Goal: Information Seeking & Learning: Find specific fact

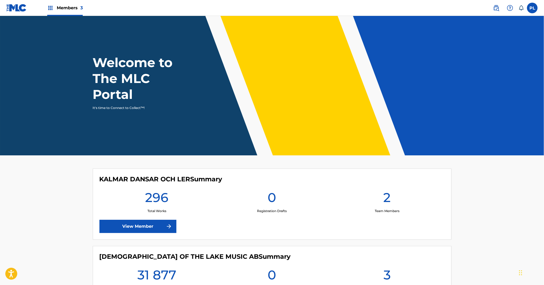
click at [111, 228] on link "View Member" at bounding box center [137, 226] width 77 height 13
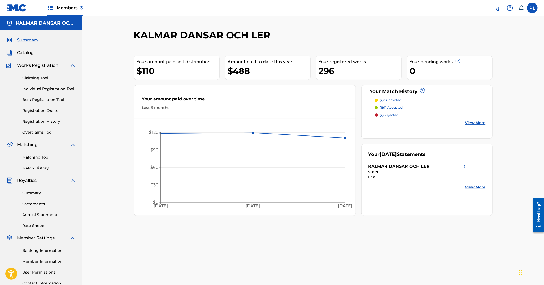
click at [40, 156] on link "Matching Tool" at bounding box center [49, 158] width 54 height 6
click at [38, 77] on link "Claiming Tool" at bounding box center [49, 78] width 54 height 6
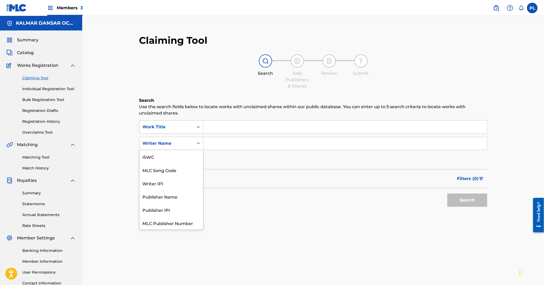
click at [200, 145] on icon "Search Form" at bounding box center [198, 143] width 5 height 5
click at [182, 172] on div "Writer IPI" at bounding box center [172, 169] width 64 height 13
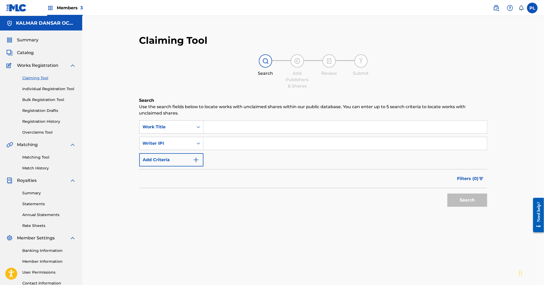
click at [217, 142] on input "Search Form" at bounding box center [345, 143] width 284 height 13
paste input "00277190642"
type input "00277190642"
click at [447, 194] on button "Search" at bounding box center [467, 200] width 40 height 13
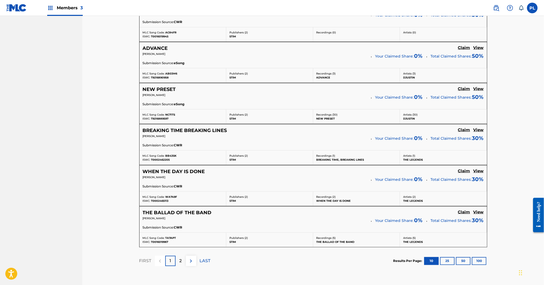
scroll to position [381, 0]
click at [478, 261] on button "100" at bounding box center [479, 261] width 15 height 8
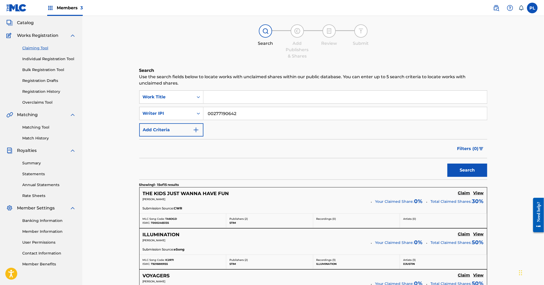
scroll to position [0, 0]
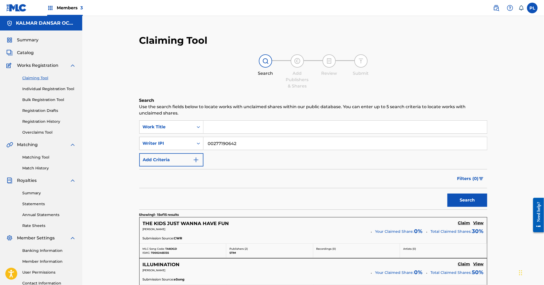
click at [198, 145] on icon "Search Form" at bounding box center [198, 143] width 5 height 5
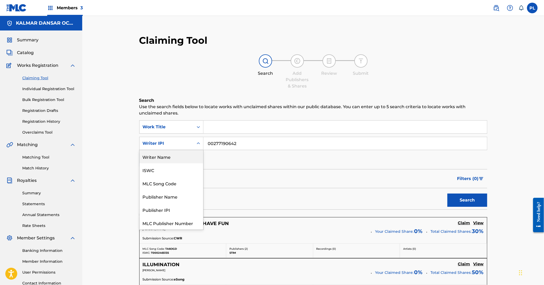
click at [164, 155] on div "Writer Name" at bounding box center [172, 156] width 64 height 13
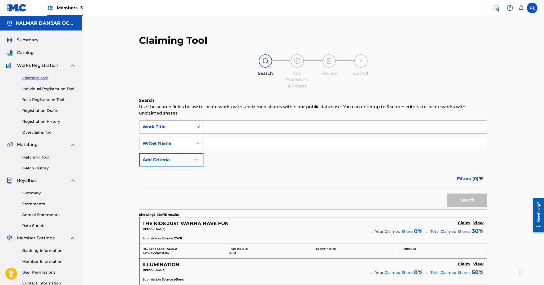
click at [234, 146] on input "Search Form" at bounding box center [345, 143] width 284 height 13
type input "angergard"
click at [447, 194] on button "Search" at bounding box center [467, 200] width 40 height 13
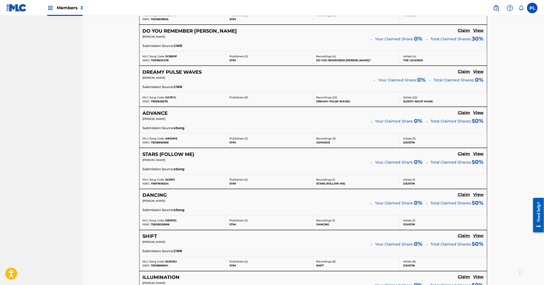
scroll to position [441, 0]
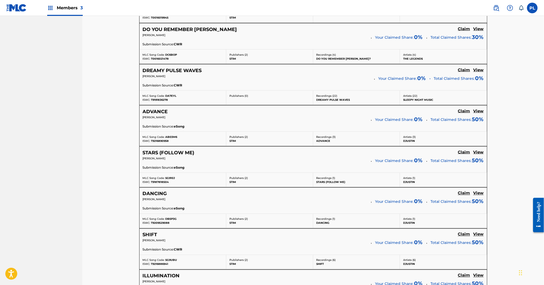
click at [483, 69] on h5 "View" at bounding box center [478, 70] width 10 height 5
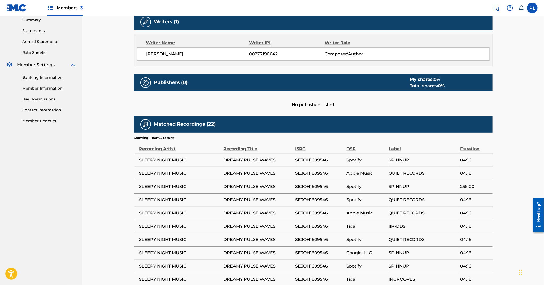
scroll to position [176, 0]
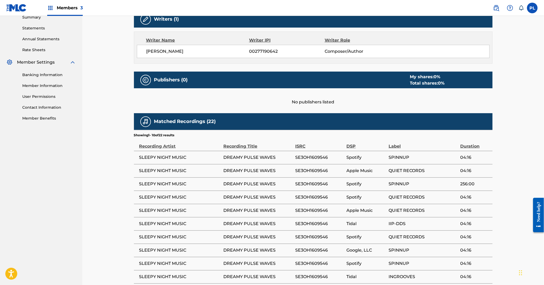
click at [306, 158] on span "SE3OH1609546" at bounding box center [319, 157] width 49 height 6
copy div "SE3OH1609546"
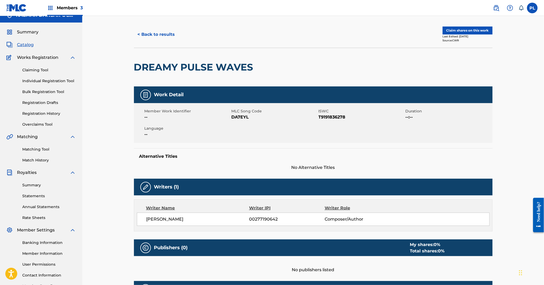
scroll to position [0, 0]
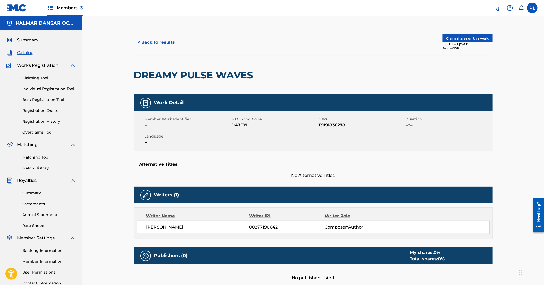
click at [157, 39] on button "< Back to results" at bounding box center [156, 42] width 45 height 13
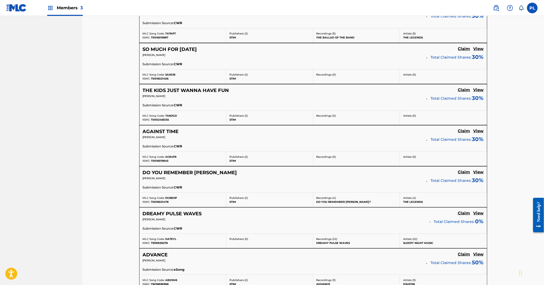
scroll to position [298, 0]
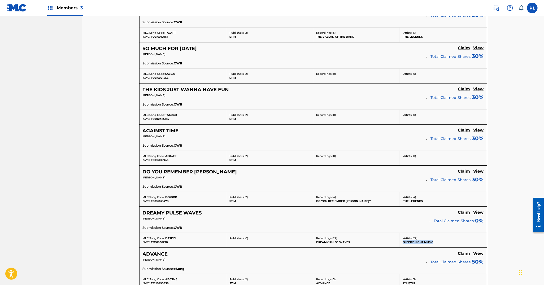
drag, startPoint x: 437, startPoint y: 240, endPoint x: 403, endPoint y: 240, distance: 34.5
click at [403, 240] on div "Artists ( 22 ) SLEEPY NIGHT MUSIC" at bounding box center [443, 240] width 87 height 14
copy p "SLEEPY NIGHT MUSIC"
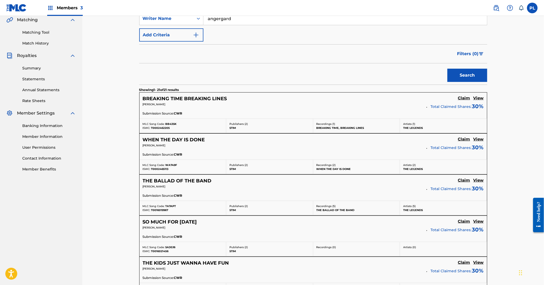
scroll to position [0, 0]
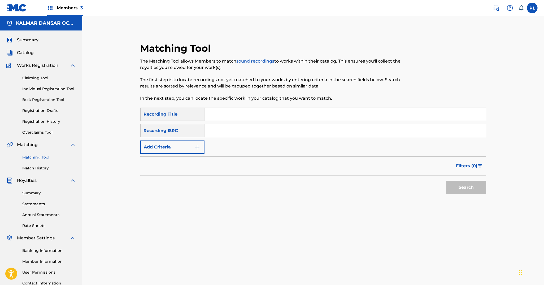
click at [182, 145] on button "Add Criteria" at bounding box center [172, 147] width 64 height 13
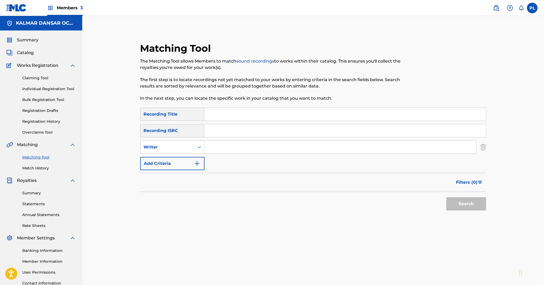
click at [220, 145] on input "Search Form" at bounding box center [340, 147] width 272 height 13
type input "[PERSON_NAME]"
click at [446, 197] on button "Search" at bounding box center [466, 203] width 40 height 13
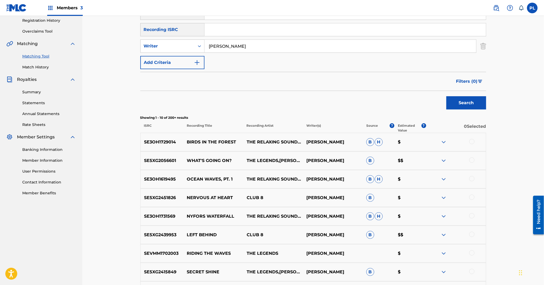
scroll to position [103, 0]
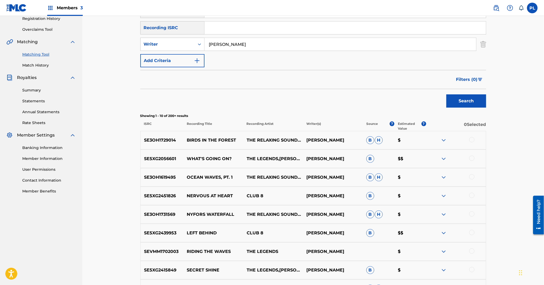
click at [463, 80] on span "Filters ( 0 )" at bounding box center [466, 79] width 21 height 6
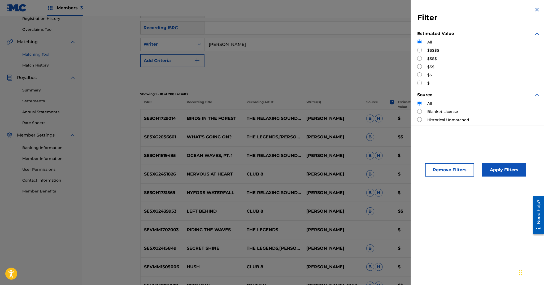
click at [431, 50] on label "$$$$$" at bounding box center [433, 51] width 12 height 6
click at [422, 50] on div "$$$$$" at bounding box center [478, 51] width 123 height 6
click at [420, 51] on input "Search Form" at bounding box center [419, 50] width 5 height 5
radio input "true"
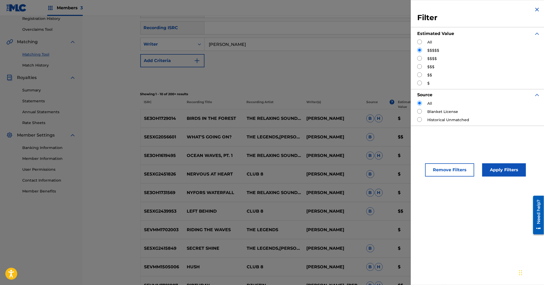
click at [507, 169] on button "Apply Filters" at bounding box center [504, 169] width 44 height 13
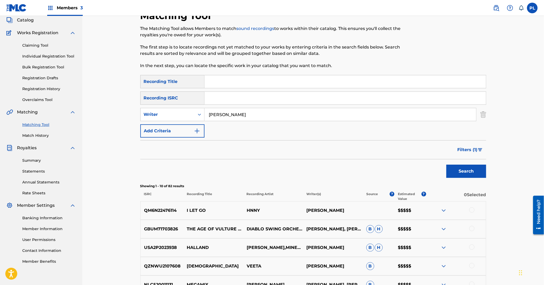
scroll to position [32, 0]
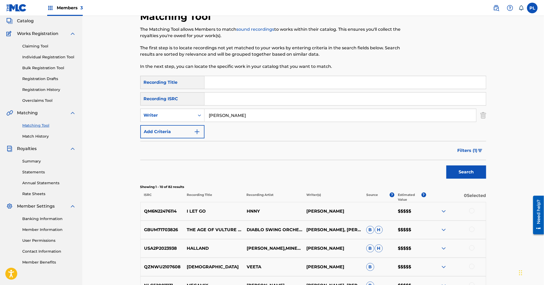
drag, startPoint x: 220, startPoint y: 114, endPoint x: 136, endPoint y: 110, distance: 84.5
click at [136, 110] on div "Matching Tool The Matching Tool allows Members to match sound recordings to wor…" at bounding box center [313, 219] width 359 height 417
type input "angergård"
click at [446, 165] on button "Search" at bounding box center [466, 171] width 40 height 13
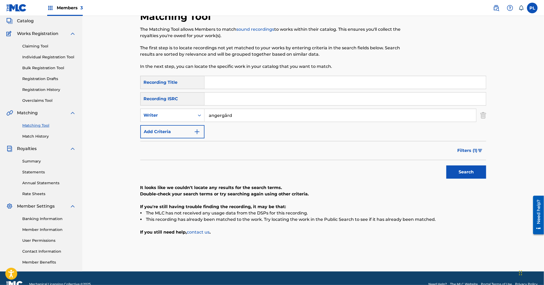
click at [495, 12] on link at bounding box center [496, 8] width 11 height 11
click at [467, 155] on button "Filters ( 1 )" at bounding box center [470, 150] width 32 height 13
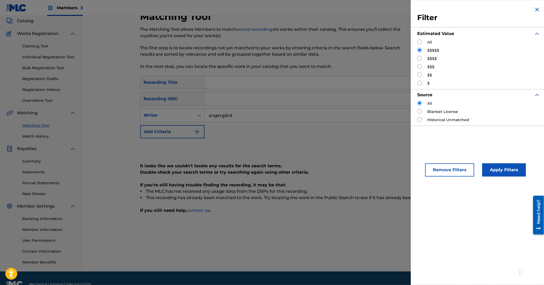
click at [426, 58] on div "$$$$" at bounding box center [478, 59] width 123 height 6
click at [418, 56] on input "Search Form" at bounding box center [419, 58] width 5 height 5
radio input "true"
click at [499, 176] on button "Apply Filters" at bounding box center [504, 169] width 44 height 13
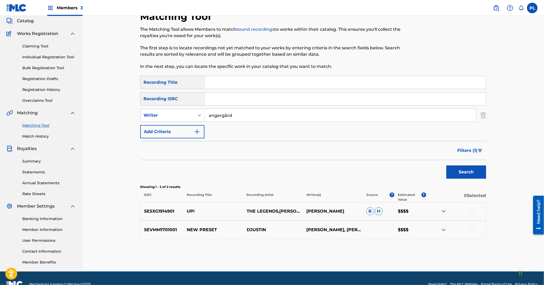
click at [483, 115] on img "Search Form" at bounding box center [483, 115] width 6 height 13
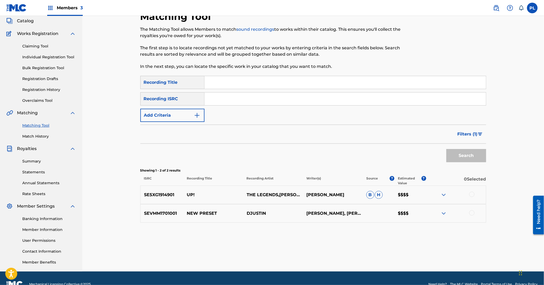
click at [194, 118] on img "Search Form" at bounding box center [197, 115] width 6 height 6
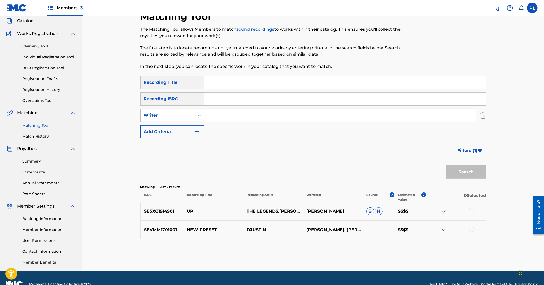
click at [194, 118] on div "Writer" at bounding box center [168, 115] width 54 height 10
click at [183, 132] on div "Recording Artist" at bounding box center [173, 128] width 64 height 13
click at [221, 116] on input "Search Form" at bounding box center [340, 115] width 272 height 13
type input "acid house kings"
click at [446, 165] on button "Search" at bounding box center [466, 171] width 40 height 13
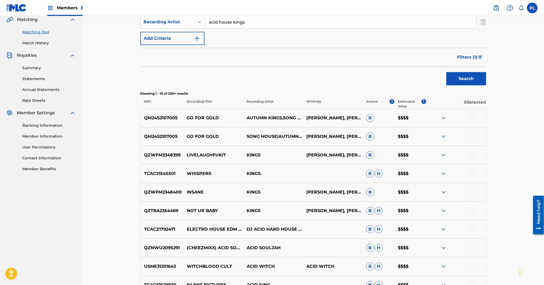
scroll to position [122, 0]
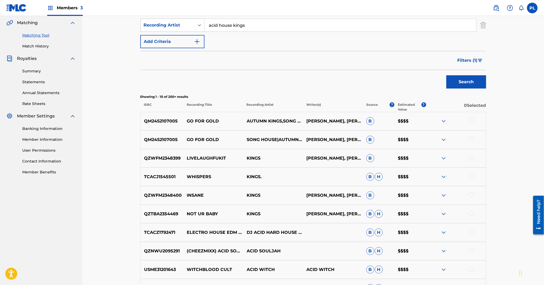
click at [474, 55] on button "Filters ( 1 )" at bounding box center [470, 60] width 32 height 13
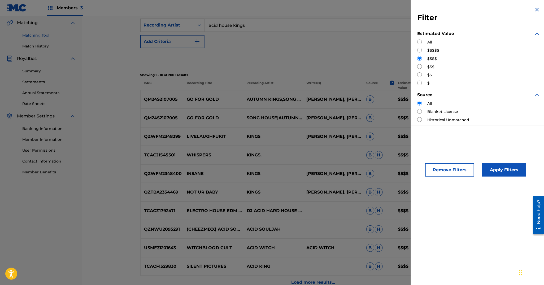
click at [418, 50] on input "Search Form" at bounding box center [419, 50] width 5 height 5
radio input "true"
click at [509, 167] on button "Apply Filters" at bounding box center [504, 169] width 44 height 13
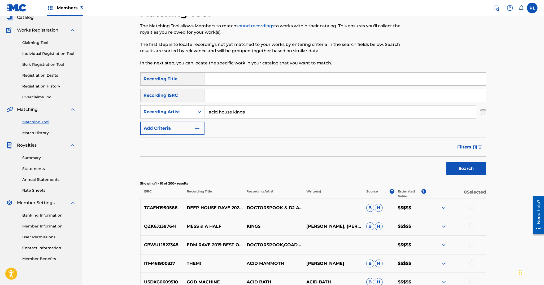
scroll to position [0, 0]
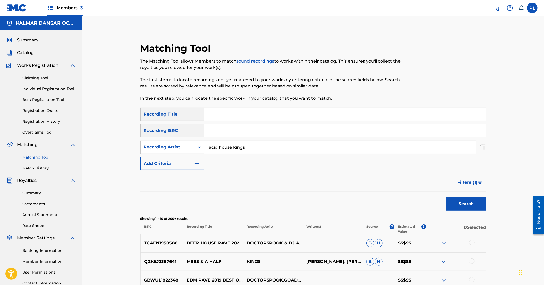
drag, startPoint x: 261, startPoint y: 149, endPoint x: 84, endPoint y: 144, distance: 177.5
click at [84, 144] on div "Matching Tool The Matching Tool allows Members to match sound recordings to wor…" at bounding box center [313, 237] width 462 height 443
type input "club 8"
click at [446, 197] on button "Search" at bounding box center [466, 203] width 40 height 13
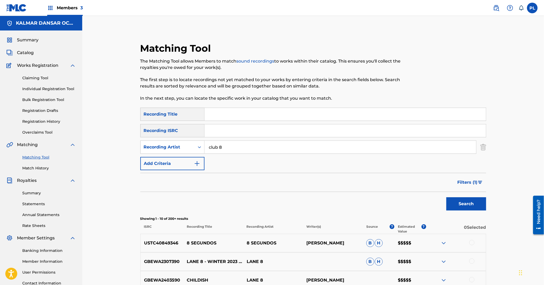
click at [84, 144] on div "Matching Tool The Matching Tool allows Members to match sound recordings to wor…" at bounding box center [313, 237] width 462 height 443
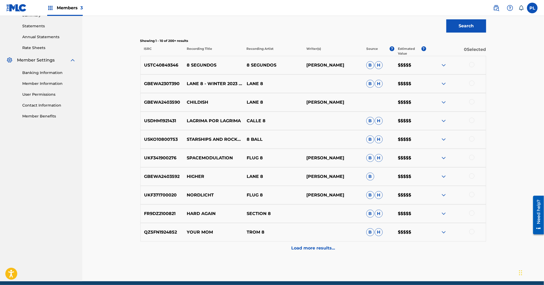
scroll to position [199, 0]
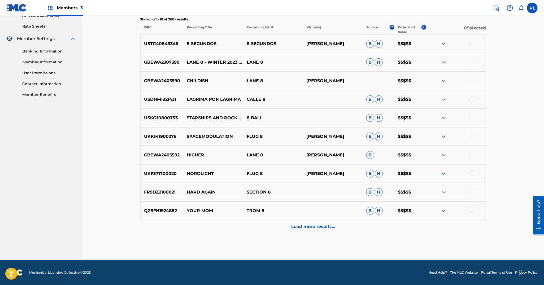
click at [318, 230] on div "Load more results..." at bounding box center [313, 226] width 346 height 13
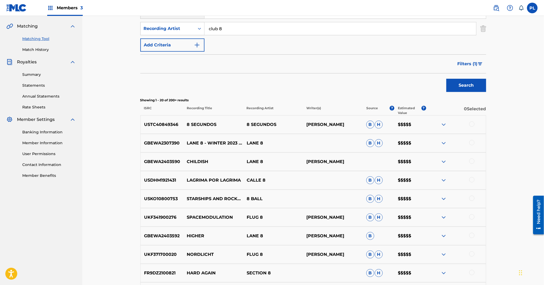
scroll to position [0, 0]
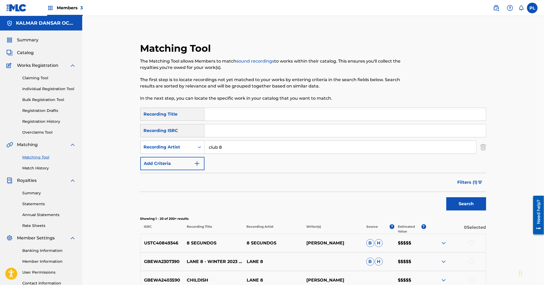
click at [474, 183] on span "Filters ( 1 )" at bounding box center [468, 182] width 20 height 6
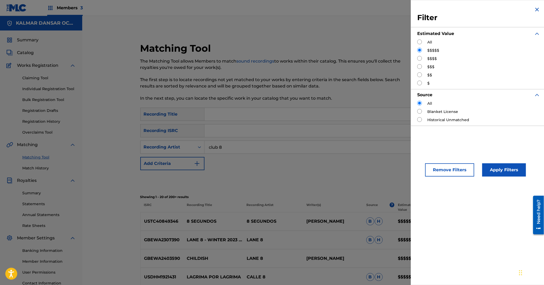
click at [420, 59] on input "Search Form" at bounding box center [419, 58] width 5 height 5
radio input "true"
click at [500, 172] on button "Apply Filters" at bounding box center [504, 169] width 44 height 13
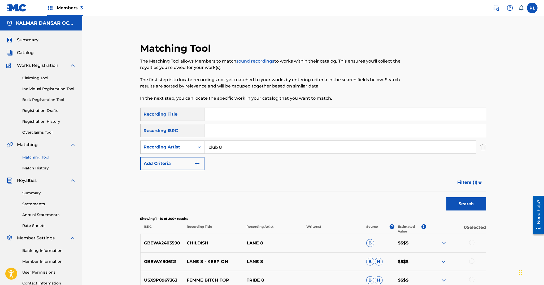
drag, startPoint x: 228, startPoint y: 150, endPoint x: 165, endPoint y: 156, distance: 63.7
click at [165, 156] on div "SearchWithCriteria6703a4b6-a551-4a71-8460-ff6cd33a610d Recording Title SearchWi…" at bounding box center [313, 139] width 346 height 63
paste input "SLEEPY NIGHT MUSIC"
type input "SLEEPY NIGHT MUSIC"
click at [446, 197] on button "Search" at bounding box center [466, 203] width 40 height 13
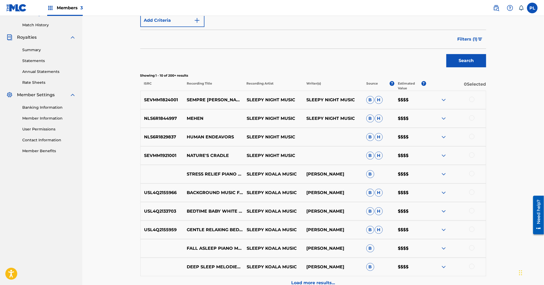
scroll to position [145, 0]
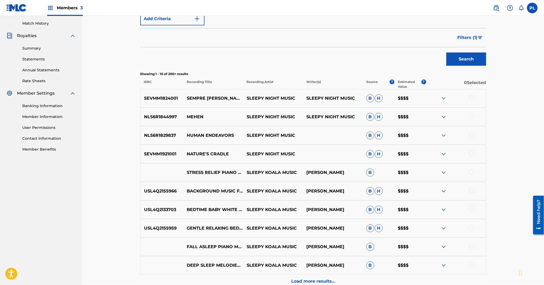
click at [157, 96] on p "SEVMM1824001" at bounding box center [162, 98] width 43 height 6
click at [472, 40] on span "Filters ( 1 )" at bounding box center [468, 37] width 20 height 6
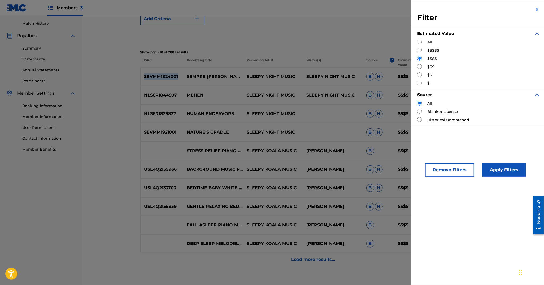
click at [419, 50] on input "Search Form" at bounding box center [419, 50] width 5 height 5
radio input "true"
click at [496, 166] on button "Apply Filters" at bounding box center [504, 169] width 44 height 13
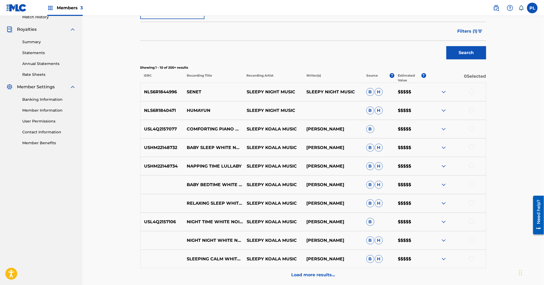
scroll to position [151, 0]
click at [159, 92] on p "NLS6R1844996" at bounding box center [162, 92] width 43 height 6
click at [164, 110] on p "NLS6R1840471" at bounding box center [162, 110] width 43 height 6
copy p "NLS6R1840471"
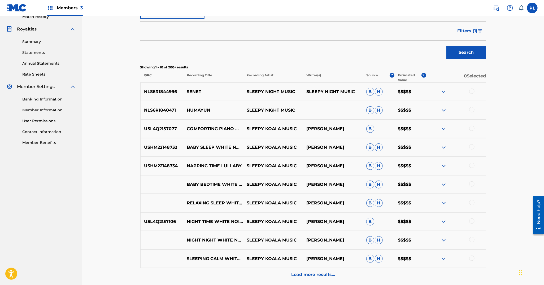
click at [161, 93] on p "NLS6R1844996" at bounding box center [162, 92] width 43 height 6
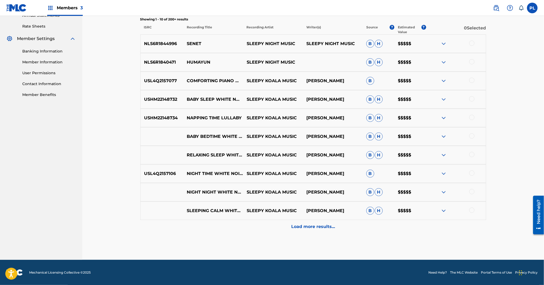
click at [306, 225] on p "Load more results..." at bounding box center [313, 227] width 44 height 6
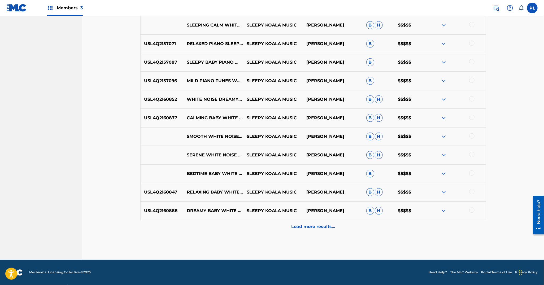
scroll to position [346, 0]
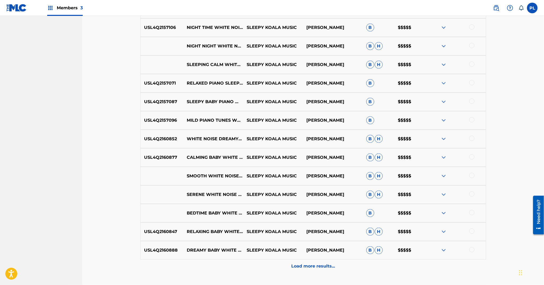
click at [247, 138] on p "SLEEPY KOALA MUSIC" at bounding box center [273, 139] width 60 height 6
drag, startPoint x: 247, startPoint y: 138, endPoint x: 298, endPoint y: 141, distance: 51.8
click at [298, 141] on p "SLEEPY KOALA MUSIC" at bounding box center [273, 139] width 60 height 6
copy p "SLEEPY KOALA MUSIC"
click at [444, 136] on img at bounding box center [444, 139] width 6 height 6
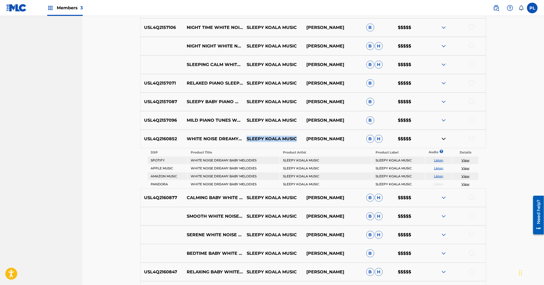
click at [444, 136] on img at bounding box center [444, 139] width 6 height 6
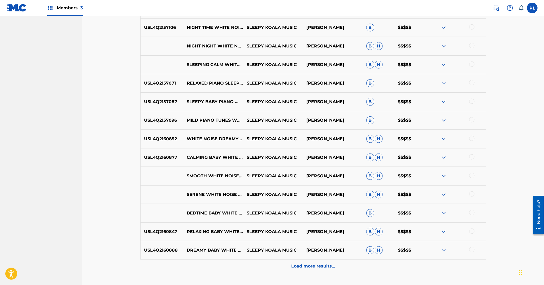
click at [291, 269] on div "Load more results..." at bounding box center [313, 266] width 346 height 13
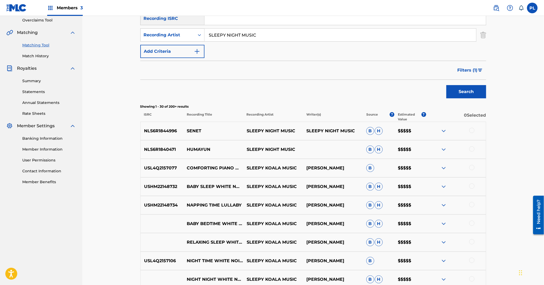
scroll to position [0, 0]
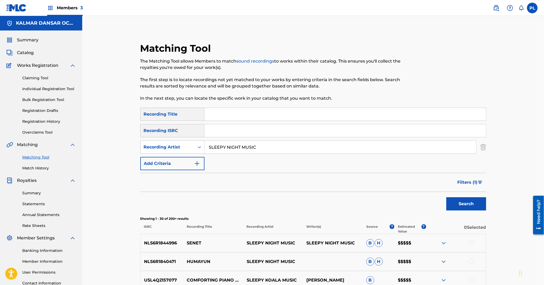
click at [271, 152] on input "SLEEPY NIGHT MUSIC" at bounding box center [340, 147] width 272 height 13
click at [446, 197] on button "Search" at bounding box center [466, 203] width 40 height 13
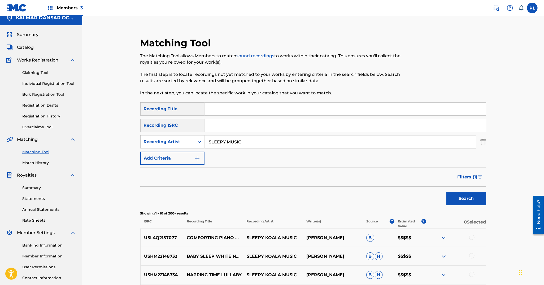
scroll to position [1, 0]
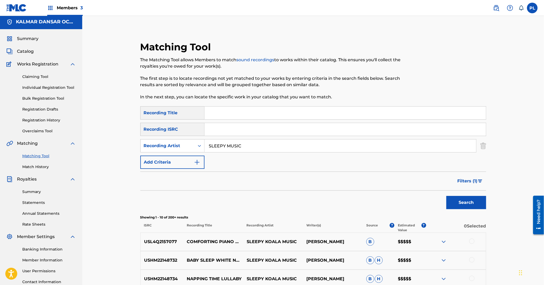
drag, startPoint x: 256, startPoint y: 149, endPoint x: 148, endPoint y: 168, distance: 110.1
click at [148, 168] on div "SearchWithCriteria6703a4b6-a551-4a71-8460-ff6cd33a610d Recording Title SearchWi…" at bounding box center [313, 137] width 346 height 63
type input "angergård"
click at [446, 196] on button "Search" at bounding box center [466, 202] width 40 height 13
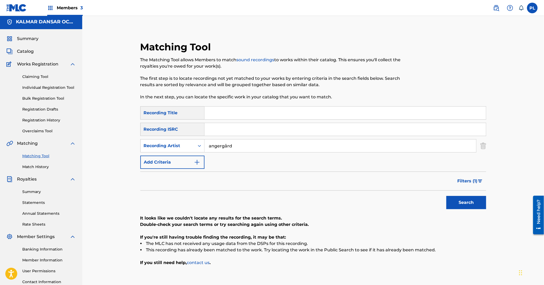
click at [161, 139] on div "Recording Artist" at bounding box center [172, 145] width 64 height 13
click at [155, 166] on div "Recording Artist" at bounding box center [173, 172] width 64 height 13
click at [168, 150] on div "Recording Artist" at bounding box center [168, 146] width 54 height 10
click at [165, 155] on div "Writer" at bounding box center [173, 159] width 64 height 13
click at [217, 139] on div "Search Form" at bounding box center [340, 145] width 272 height 13
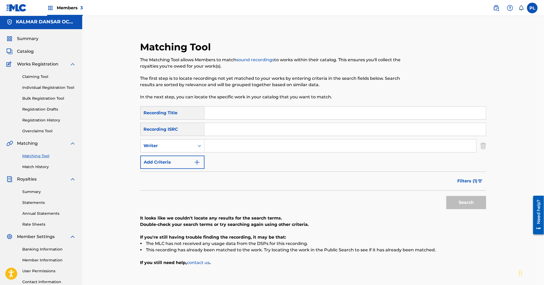
click at [216, 141] on input "Search Form" at bounding box center [340, 146] width 272 height 13
click at [446, 196] on button "Search" at bounding box center [466, 202] width 40 height 13
type input "angergård"
click at [446, 196] on button "Search" at bounding box center [466, 202] width 40 height 13
click at [267, 146] on input "angergård" at bounding box center [340, 146] width 272 height 13
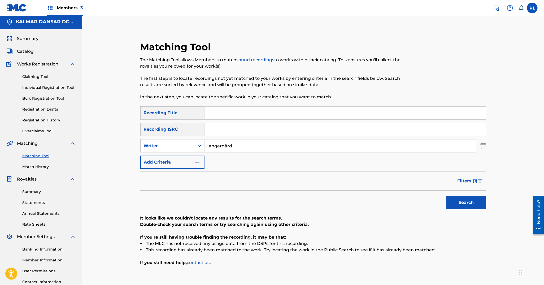
click at [468, 183] on span "Filters ( 1 )" at bounding box center [468, 181] width 20 height 6
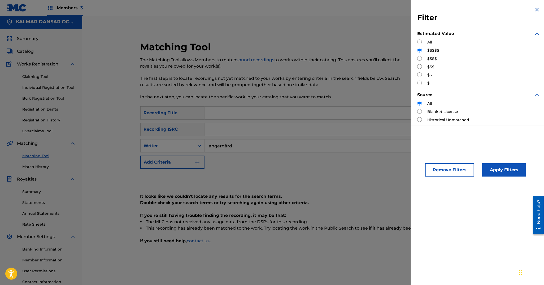
click at [422, 42] on input "Search Form" at bounding box center [419, 42] width 5 height 5
radio input "true"
click at [503, 173] on button "Apply Filters" at bounding box center [504, 169] width 44 height 13
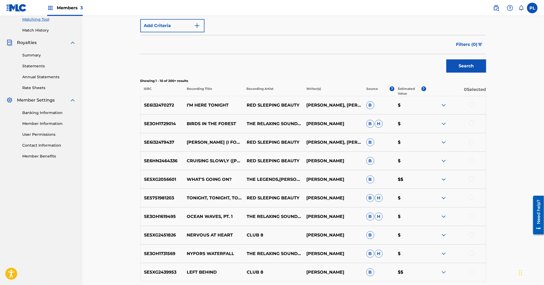
scroll to position [199, 0]
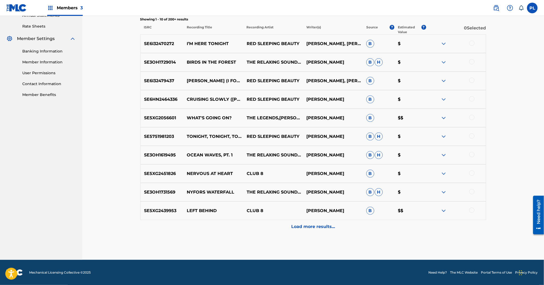
click at [316, 224] on p "Load more results..." at bounding box center [313, 227] width 44 height 6
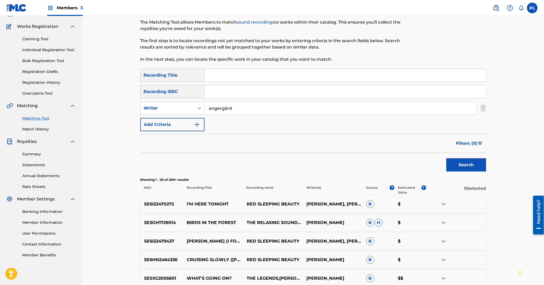
scroll to position [0, 0]
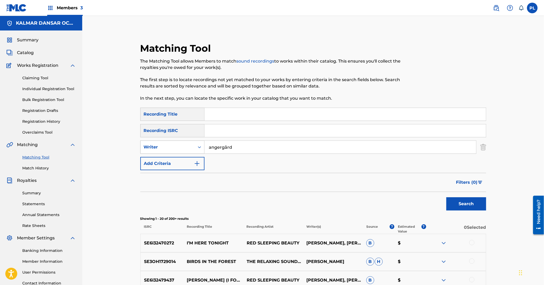
drag, startPoint x: 260, startPoint y: 145, endPoint x: 164, endPoint y: 143, distance: 96.0
click at [164, 143] on div "SearchWithCriteria8807846c-73ec-4f4d-8050-acf4527cc4b1 Writer angergård" at bounding box center [313, 147] width 346 height 13
type input "[PERSON_NAME]"
click at [446, 197] on button "Search" at bounding box center [466, 203] width 40 height 13
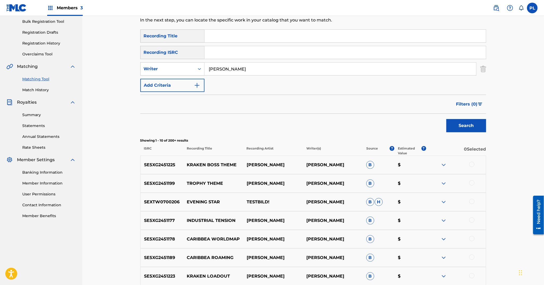
scroll to position [78, 0]
click at [463, 101] on button "Filters ( 0 )" at bounding box center [469, 104] width 33 height 13
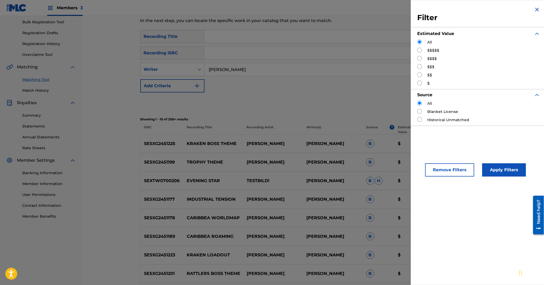
click at [421, 50] on input "Search Form" at bounding box center [419, 50] width 5 height 5
radio input "true"
click at [510, 170] on button "Apply Filters" at bounding box center [504, 169] width 44 height 13
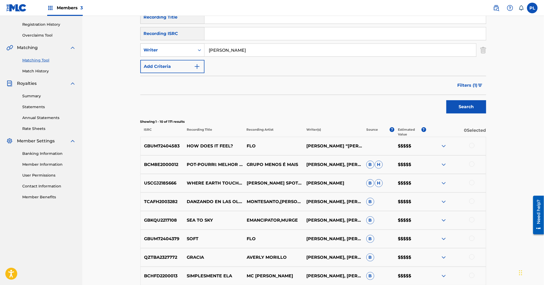
scroll to position [94, 0]
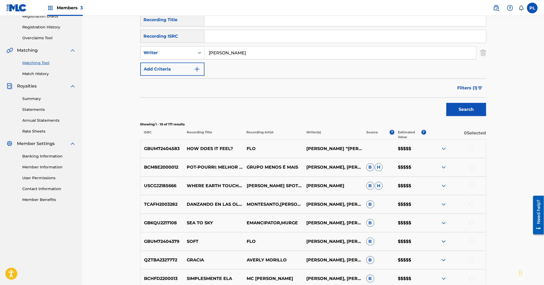
click at [473, 87] on span "Filters ( 1 )" at bounding box center [468, 88] width 20 height 6
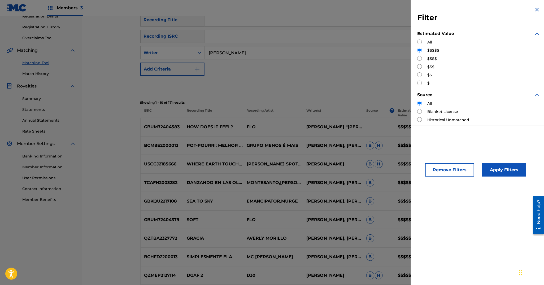
click at [419, 56] on input "Search Form" at bounding box center [419, 58] width 5 height 5
radio input "true"
click at [496, 169] on button "Apply Filters" at bounding box center [504, 169] width 44 height 13
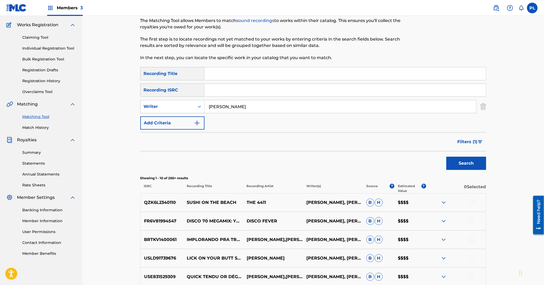
scroll to position [0, 0]
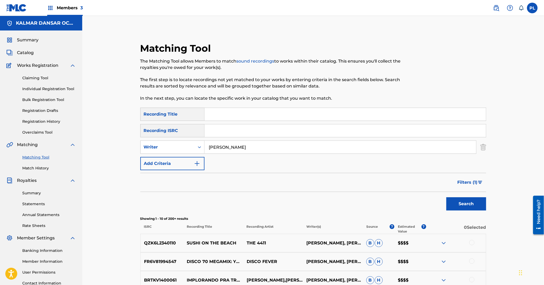
click at [471, 182] on span "Filters ( 1 )" at bounding box center [468, 182] width 20 height 6
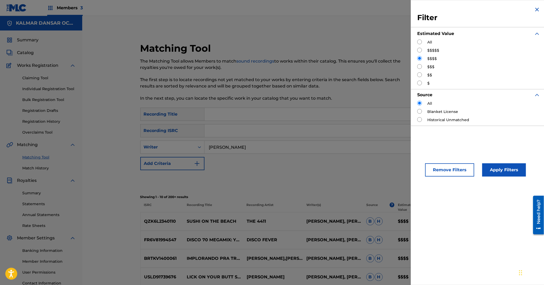
click at [420, 40] on input "Search Form" at bounding box center [419, 42] width 5 height 5
radio input "true"
click at [498, 165] on button "Apply Filters" at bounding box center [504, 169] width 44 height 13
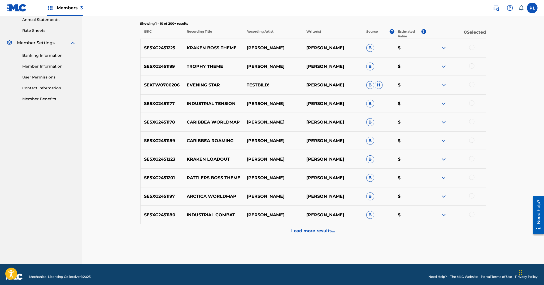
scroll to position [199, 0]
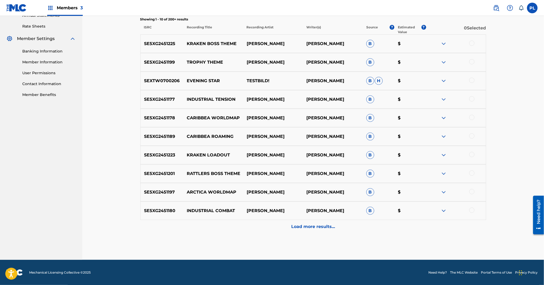
click at [312, 225] on p "Load more results..." at bounding box center [313, 227] width 44 height 6
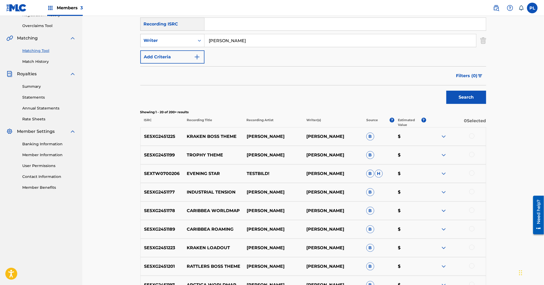
scroll to position [0, 0]
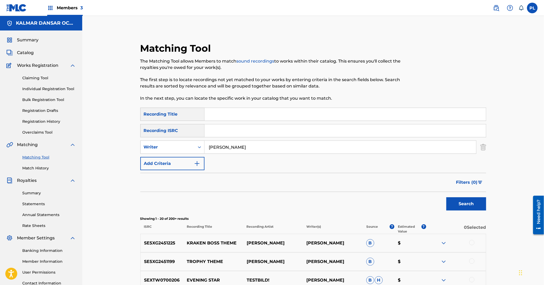
drag, startPoint x: 268, startPoint y: 147, endPoint x: 47, endPoint y: 163, distance: 221.5
type input "lekman"
click at [446, 197] on button "Search" at bounding box center [466, 203] width 40 height 13
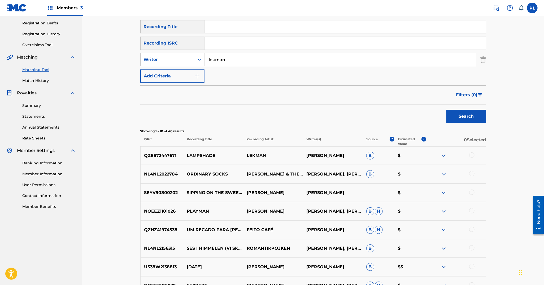
scroll to position [87, 0]
click at [475, 93] on span "Filters ( 0 )" at bounding box center [466, 95] width 21 height 6
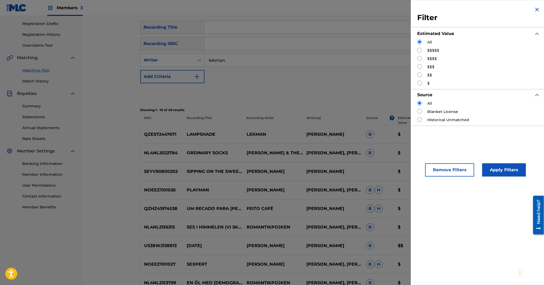
click at [429, 50] on label "$$$$$" at bounding box center [433, 51] width 12 height 6
click at [422, 49] on input "Search Form" at bounding box center [419, 50] width 5 height 5
radio input "true"
click at [511, 172] on button "Apply Filters" at bounding box center [504, 169] width 44 height 13
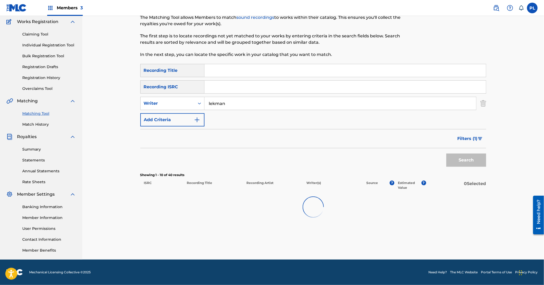
scroll to position [44, 0]
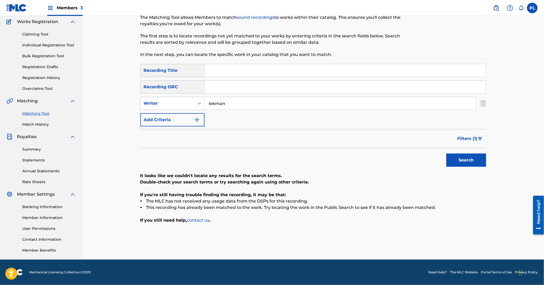
click at [475, 138] on span "Filters ( 1 )" at bounding box center [468, 139] width 20 height 6
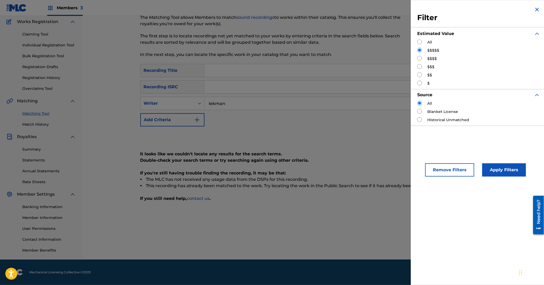
click at [420, 58] on input "Search Form" at bounding box center [419, 58] width 5 height 5
radio input "true"
click at [503, 171] on button "Apply Filters" at bounding box center [504, 169] width 44 height 13
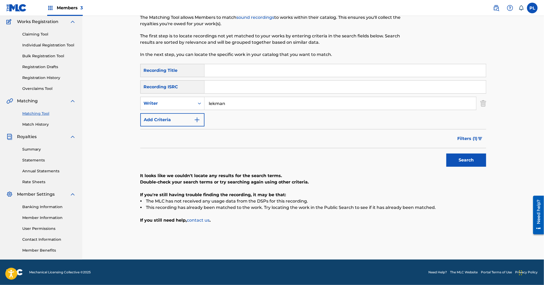
click at [229, 111] on div "SearchWithCriteria6703a4b6-a551-4a71-8460-ff6cd33a610d Recording Title SearchWi…" at bounding box center [313, 95] width 346 height 63
drag, startPoint x: 229, startPoint y: 108, endPoint x: 151, endPoint y: 96, distance: 78.9
click at [151, 96] on div "SearchWithCriteria6703a4b6-a551-4a71-8460-ff6cd33a610d Recording Title SearchWi…" at bounding box center [313, 95] width 346 height 63
type input "[PERSON_NAME]"
click at [446, 154] on button "Search" at bounding box center [466, 160] width 40 height 13
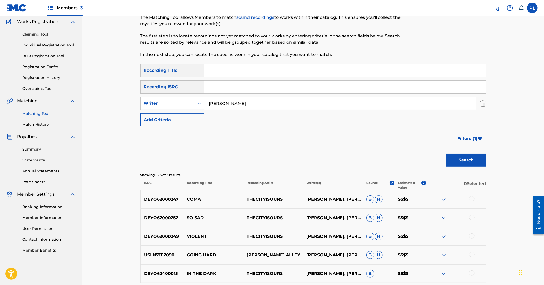
scroll to position [93, 0]
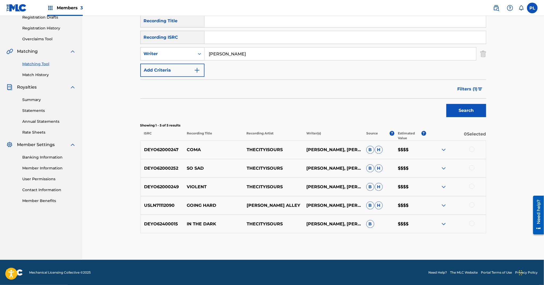
click at [468, 87] on span "Filters ( 1 )" at bounding box center [468, 89] width 20 height 6
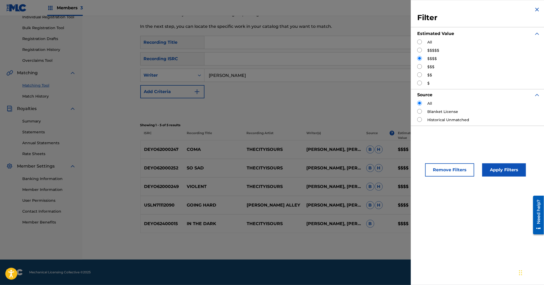
scroll to position [72, 0]
click at [421, 50] on input "Search Form" at bounding box center [419, 50] width 5 height 5
radio input "true"
click at [509, 167] on button "Apply Filters" at bounding box center [504, 169] width 44 height 13
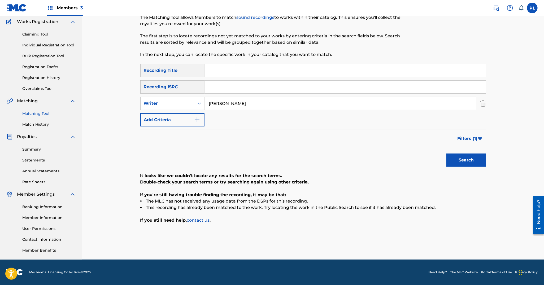
click at [226, 103] on input "[PERSON_NAME]" at bounding box center [340, 103] width 272 height 13
click at [446, 154] on button "Search" at bounding box center [466, 160] width 40 height 13
drag, startPoint x: 259, startPoint y: 105, endPoint x: 160, endPoint y: 123, distance: 100.4
click at [160, 123] on div "SearchWithCriteria6703a4b6-a551-4a71-8460-ff6cd33a610d Recording Title SearchWi…" at bounding box center [313, 95] width 346 height 63
type input "[PERSON_NAME]"
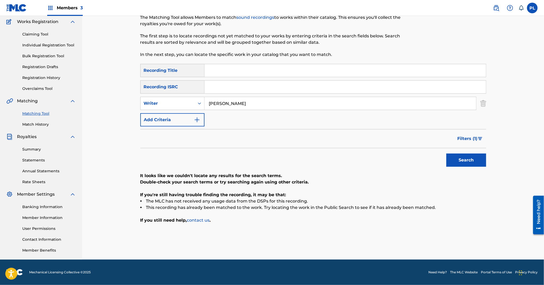
click at [446, 154] on button "Search" at bounding box center [466, 160] width 40 height 13
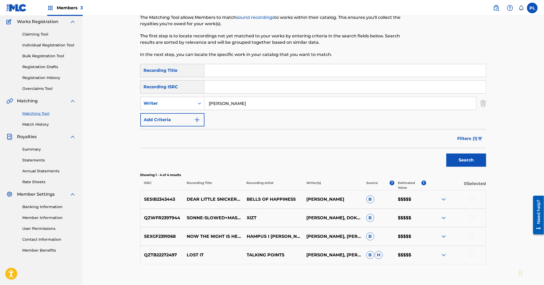
scroll to position [75, 0]
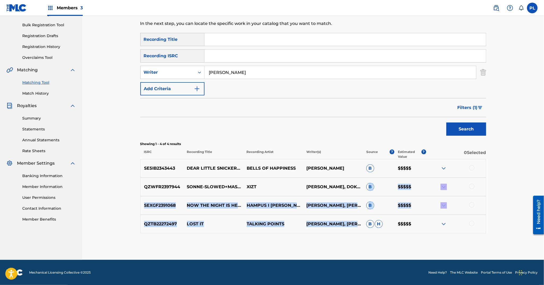
drag, startPoint x: 323, startPoint y: 232, endPoint x: 328, endPoint y: 174, distance: 57.8
click at [329, 182] on div "SE5IB2343443 DEAR LITTLE SNICKERBOA BELLS OF HAPPINESS [PERSON_NAME] B $$$$$ QZ…" at bounding box center [313, 196] width 346 height 74
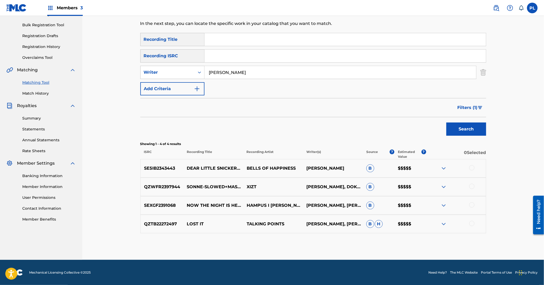
click at [314, 123] on div "Search" at bounding box center [313, 127] width 346 height 21
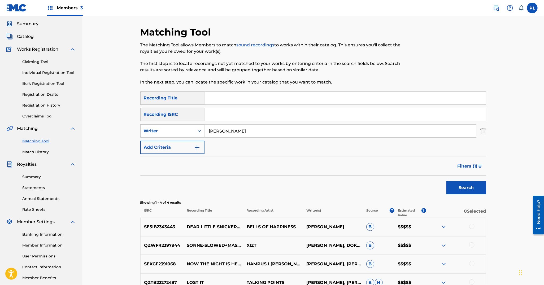
scroll to position [8, 0]
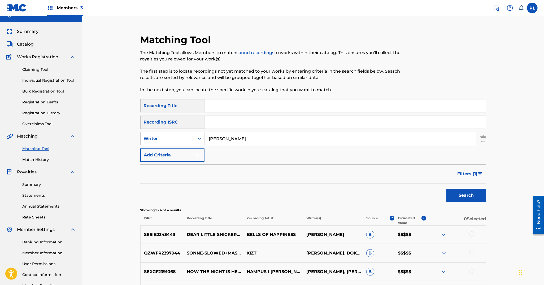
drag, startPoint x: 209, startPoint y: 182, endPoint x: 76, endPoint y: 118, distance: 147.3
click at [31, 67] on link "Claiming Tool" at bounding box center [49, 70] width 54 height 6
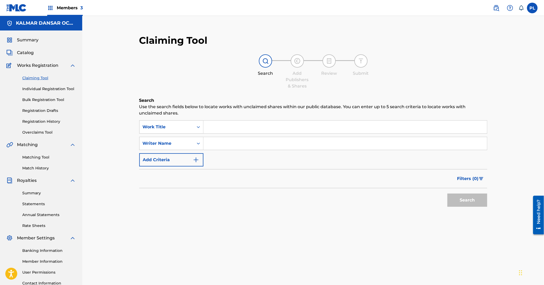
drag, startPoint x: 146, startPoint y: 91, endPoint x: 326, endPoint y: 151, distance: 189.0
click at [326, 151] on div "SearchWithCriteria753119c3-dde5-4e0b-aa18-e20c0f2490f2 Work Title SearchWithCri…" at bounding box center [313, 143] width 348 height 46
click at [274, 145] on input "Search Form" at bounding box center [345, 143] width 284 height 13
type input "[PERSON_NAME]"
click at [447, 194] on button "Search" at bounding box center [467, 200] width 40 height 13
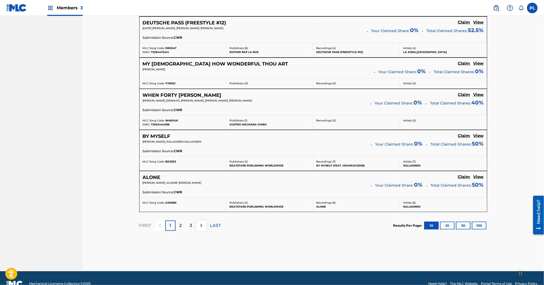
scroll to position [416, 0]
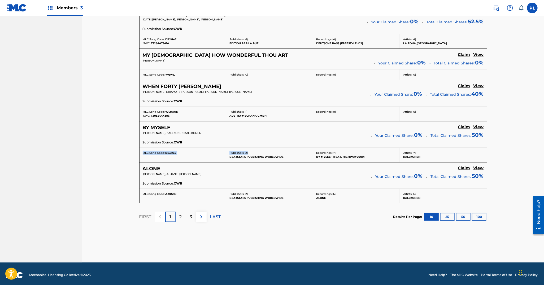
drag, startPoint x: 249, startPoint y: 140, endPoint x: 277, endPoint y: 149, distance: 29.1
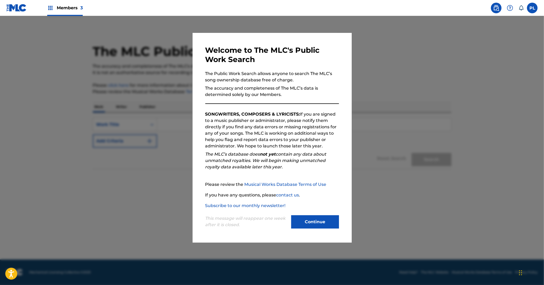
click at [321, 219] on button "Continue" at bounding box center [315, 221] width 48 height 13
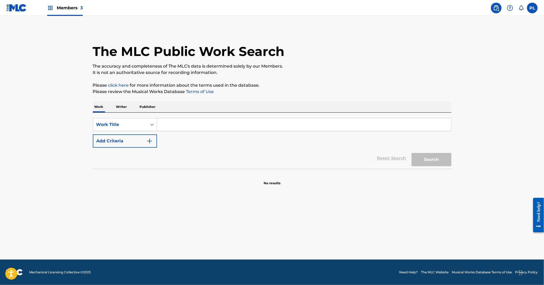
click at [224, 125] on input "Search Form" at bounding box center [304, 124] width 294 height 13
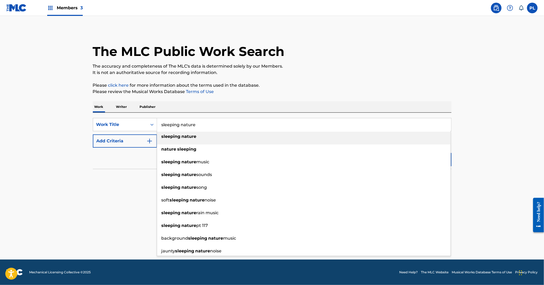
type input "sleeping nature"
click at [217, 136] on div "sleeping nature" at bounding box center [304, 137] width 294 height 10
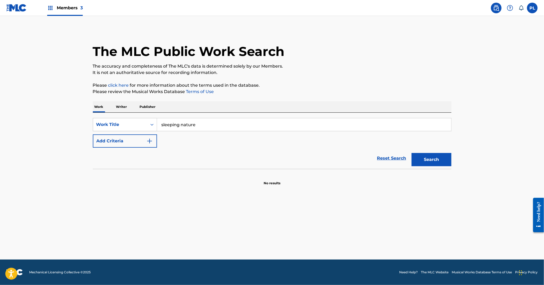
click at [429, 159] on button "Search" at bounding box center [432, 159] width 40 height 13
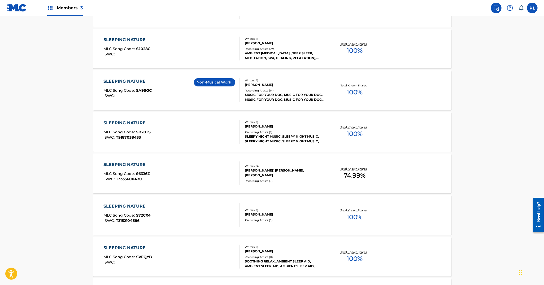
scroll to position [234, 0]
click at [282, 138] on div "SLEEPY NIGHT MUSIC, SLEEPY NIGHT MUSIC, SLEEPY NIGHT MUSIC, SLEEPY NIGHT MUSIC,…" at bounding box center [285, 139] width 80 height 10
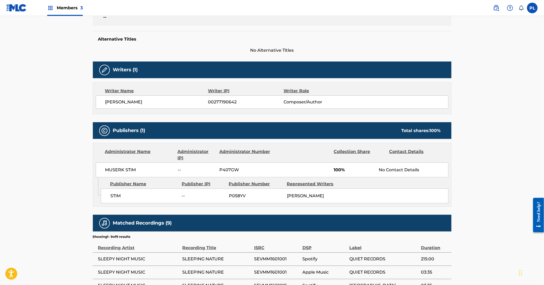
scroll to position [125, 0]
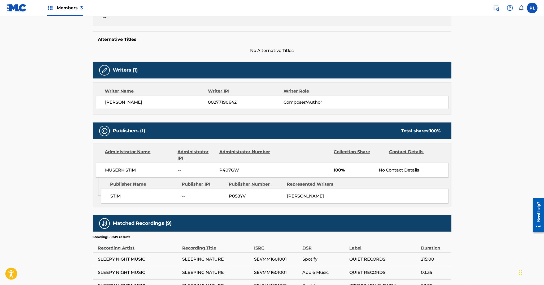
click at [217, 103] on span "00277190642" at bounding box center [245, 102] width 75 height 6
copy span "00277190642"
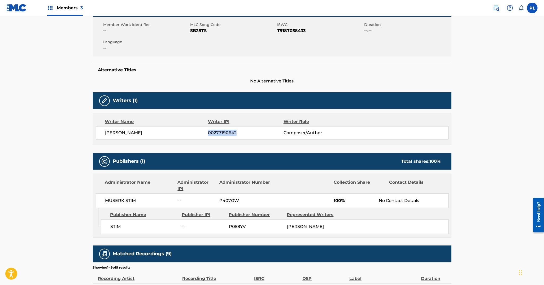
scroll to position [94, 0]
copy span "00277190642"
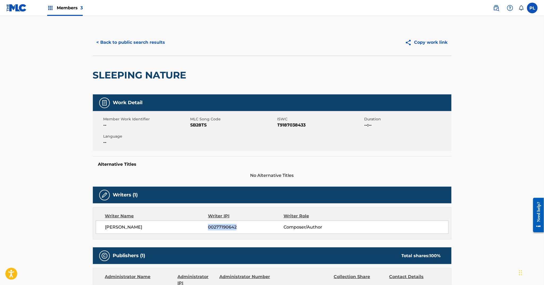
click at [143, 42] on button "< Back to public search results" at bounding box center [131, 42] width 76 height 13
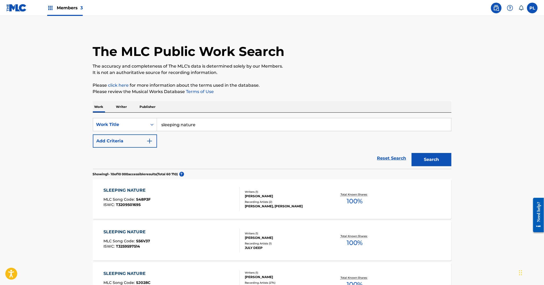
click at [124, 108] on p "Writer" at bounding box center [122, 106] width 14 height 11
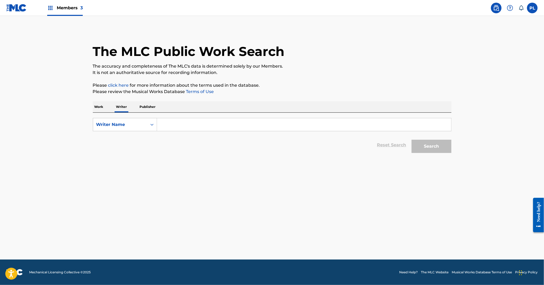
click at [161, 123] on input "Search Form" at bounding box center [304, 124] width 294 height 13
click at [130, 130] on div "Writer Name" at bounding box center [125, 124] width 64 height 13
click at [127, 134] on div "Writer IPI" at bounding box center [125, 137] width 64 height 13
click at [176, 124] on input "Search Form" at bounding box center [304, 124] width 294 height 13
paste input "00277190642"
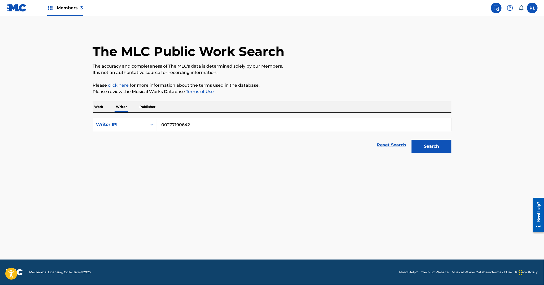
type input "00277190642"
click at [412, 140] on button "Search" at bounding box center [432, 146] width 40 height 13
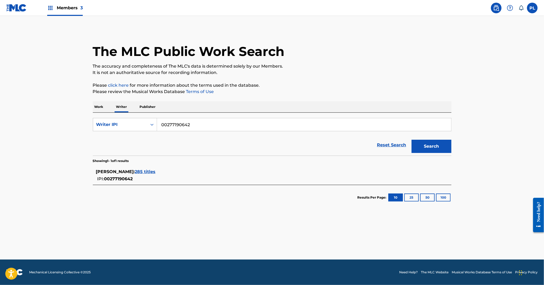
click at [153, 172] on span "285 titles" at bounding box center [145, 171] width 21 height 5
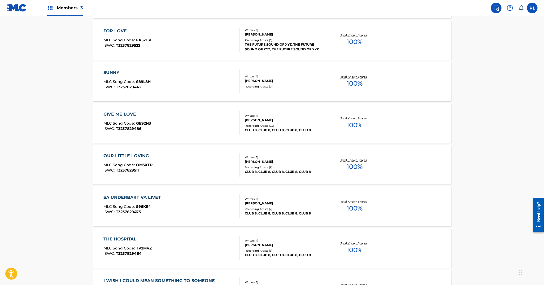
scroll to position [364, 0]
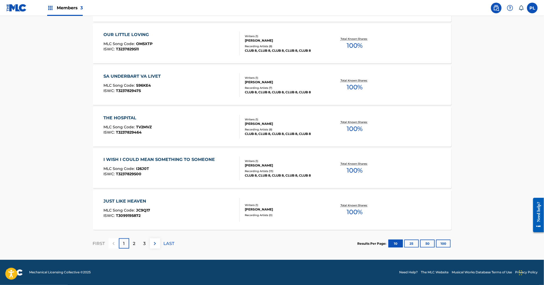
click at [445, 246] on button "100" at bounding box center [443, 244] width 15 height 8
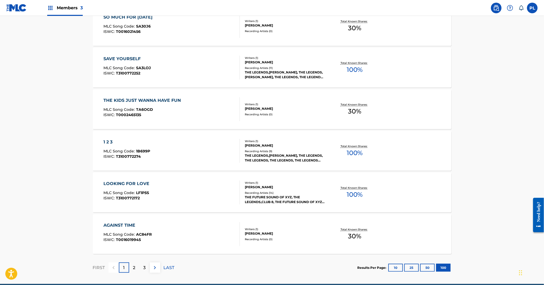
scroll to position [4111, 0]
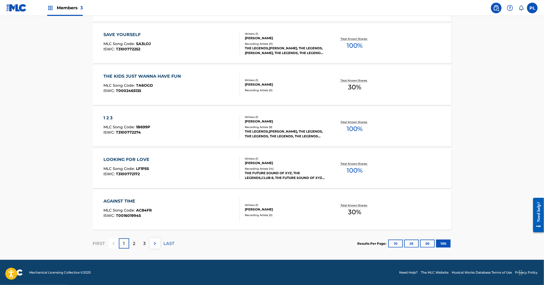
click at [136, 247] on div "2" at bounding box center [134, 243] width 10 height 10
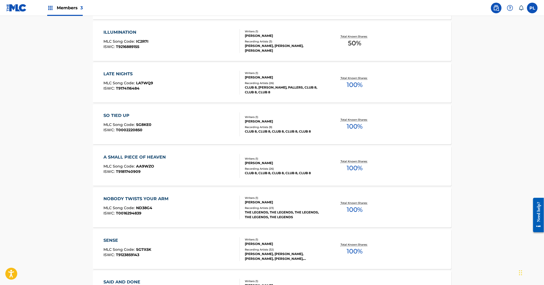
scroll to position [3988, 0]
